Goal: Task Accomplishment & Management: Manage account settings

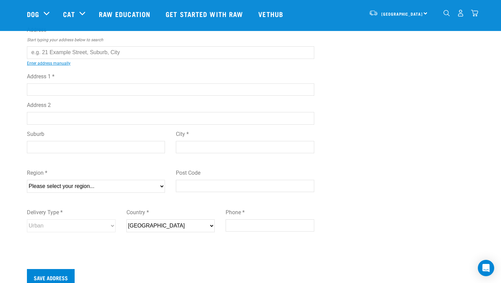
click at [42, 94] on input "Address 1 *" at bounding box center [171, 90] width 288 height 12
type input "[STREET_ADDRESS]"
click at [77, 148] on input "Suburb" at bounding box center [96, 147] width 138 height 12
type input "Te Kowhai"
click at [194, 146] on input "City *" at bounding box center [245, 147] width 138 height 12
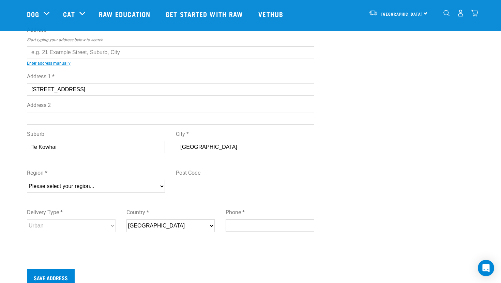
type input "Waikato"
click at [121, 185] on select "Please select your region... Auckland Wellington Canterbury Marlborough Nelson …" at bounding box center [96, 186] width 138 height 13
select select "WKO"
click at [27, 180] on select "Please select your region... Auckland Wellington Canterbury Marlborough Nelson …" at bounding box center [96, 186] width 138 height 13
drag, startPoint x: 205, startPoint y: 152, endPoint x: 174, endPoint y: 146, distance: 31.6
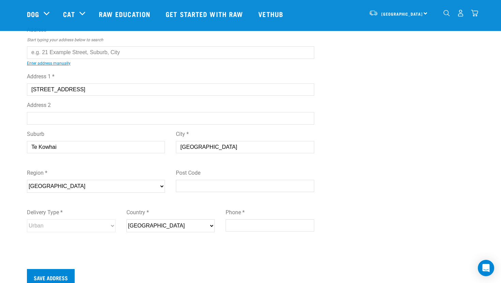
click at [174, 146] on div "Suburb Te Kowhai City * Waikato" at bounding box center [170, 144] width 298 height 39
type input "Te Kowhai"
click at [233, 197] on div "Region * Please select your region... Auckland Wellington Canterbury Marlboroug…" at bounding box center [170, 184] width 298 height 40
click at [227, 190] on input "Post Code" at bounding box center [245, 186] width 138 height 12
type input "3288"
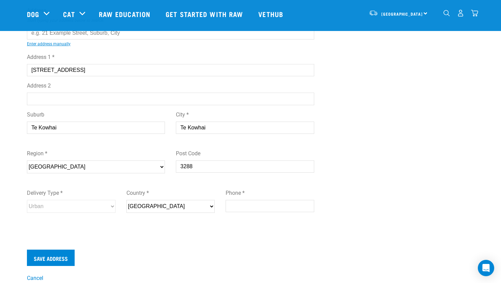
scroll to position [93, 0]
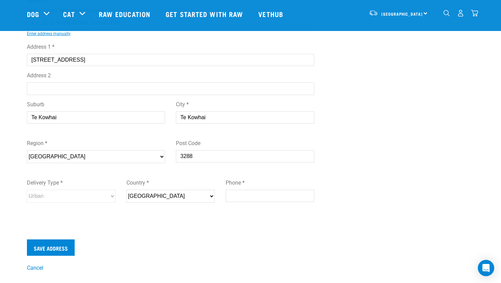
click at [245, 197] on input "Phone *" at bounding box center [270, 196] width 89 height 12
type input "0220896866"
click at [54, 251] on input "Save Address" at bounding box center [51, 248] width 48 height 16
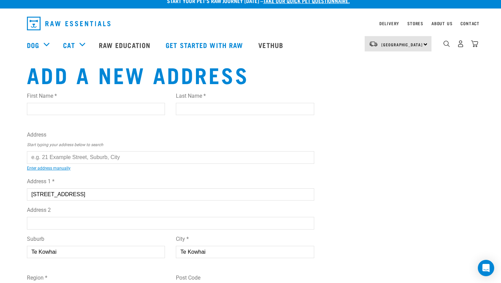
scroll to position [0, 0]
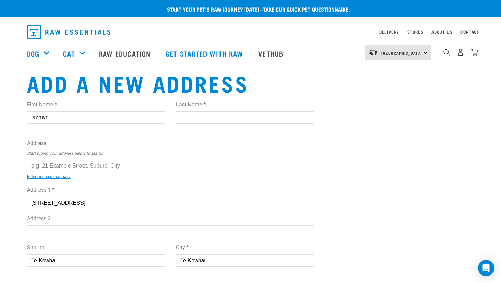
type input "jazmyn"
click at [185, 120] on input "Last Name *" at bounding box center [245, 118] width 138 height 12
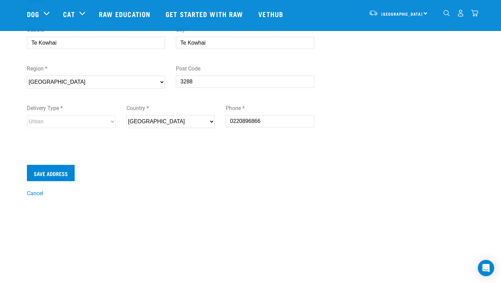
scroll to position [235, 0]
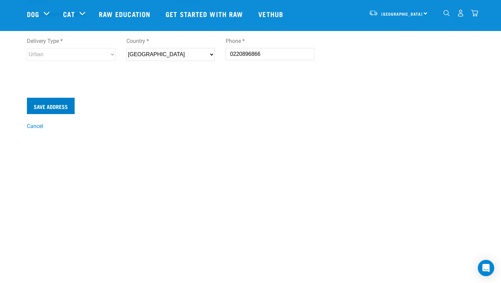
type input "poi-[PERSON_NAME]"
click at [54, 108] on input "Save Address" at bounding box center [51, 106] width 48 height 16
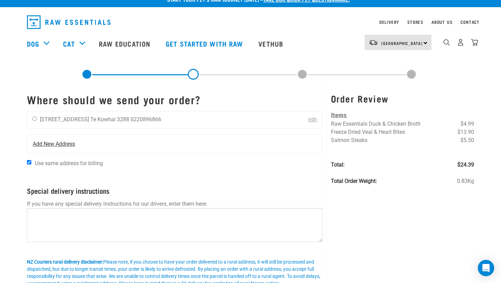
scroll to position [1, 0]
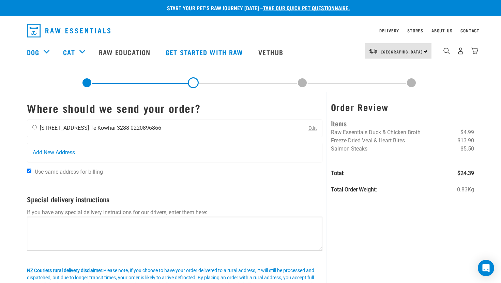
click at [142, 124] on div "jazmyn poi-scott 577 Horotiu Road Te Kowhai 3288 0220896866" at bounding box center [96, 128] width 139 height 17
click at [318, 130] on div "Edit" at bounding box center [310, 128] width 24 height 17
click at [314, 129] on link "Edit" at bounding box center [313, 129] width 9 height 6
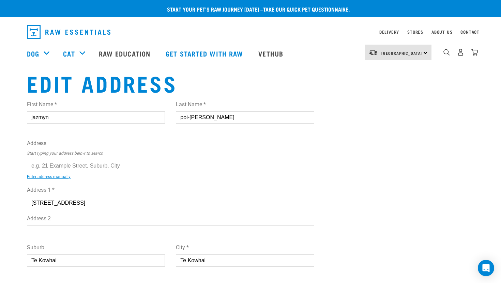
click at [105, 201] on input "[STREET_ADDRESS]" at bounding box center [171, 203] width 288 height 12
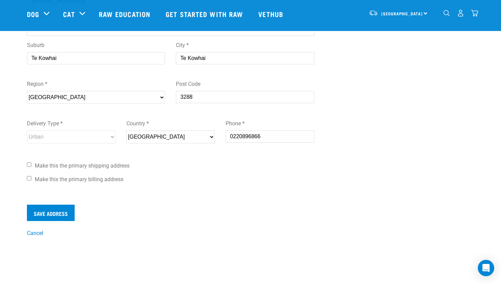
scroll to position [144, 0]
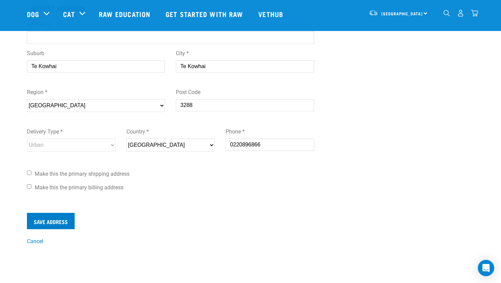
type input "[STREET_ADDRESS]"
click at [57, 223] on input "Save Address" at bounding box center [51, 221] width 48 height 16
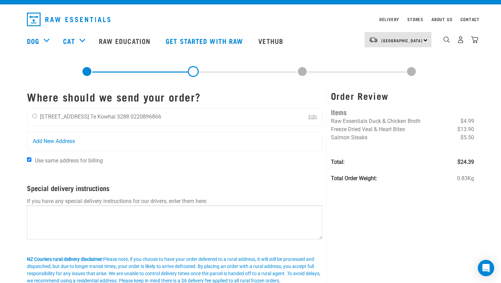
scroll to position [12, 0]
